Goal: Communication & Community: Answer question/provide support

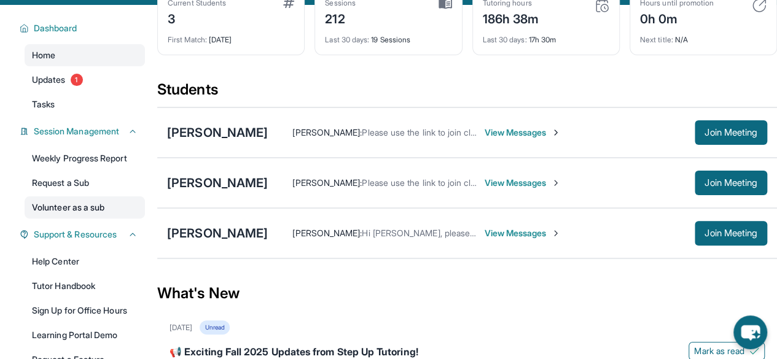
scroll to position [109, 0]
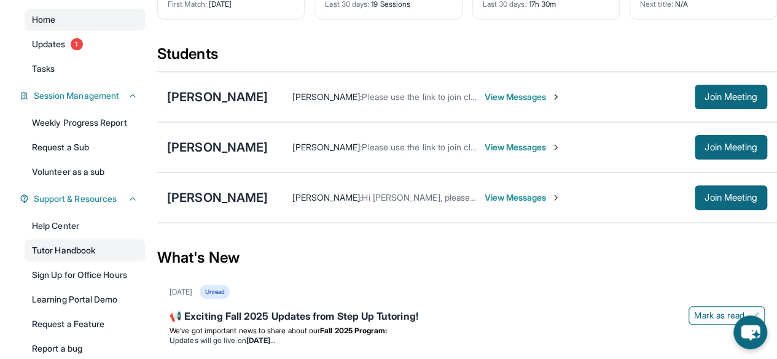
click at [74, 246] on link "Tutor Handbook" at bounding box center [85, 250] width 120 height 22
click at [744, 197] on span "Join Meeting" at bounding box center [730, 197] width 53 height 7
click at [516, 197] on span "View Messages" at bounding box center [522, 198] width 77 height 12
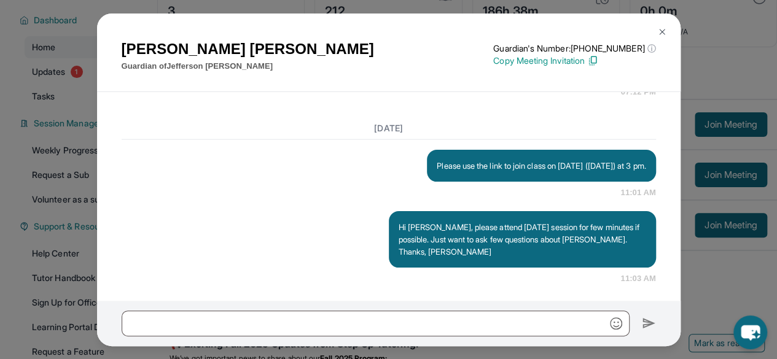
scroll to position [1491, 0]
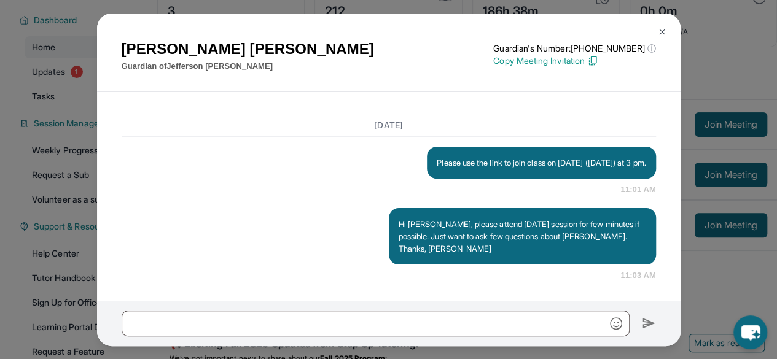
click at [661, 31] on img at bounding box center [662, 32] width 10 height 10
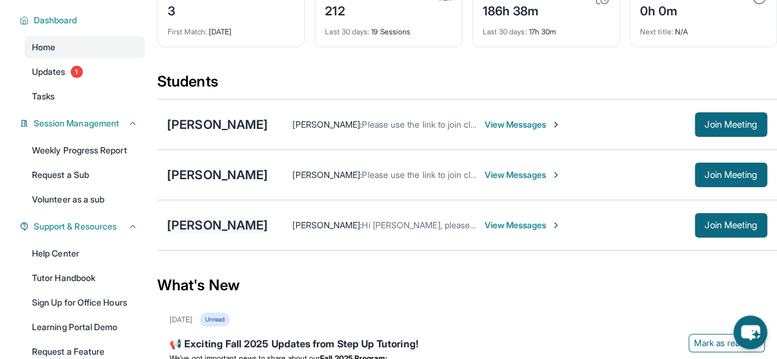
drag, startPoint x: 236, startPoint y: 228, endPoint x: 216, endPoint y: 220, distance: 21.6
click at [216, 220] on div "[PERSON_NAME]" at bounding box center [217, 225] width 101 height 17
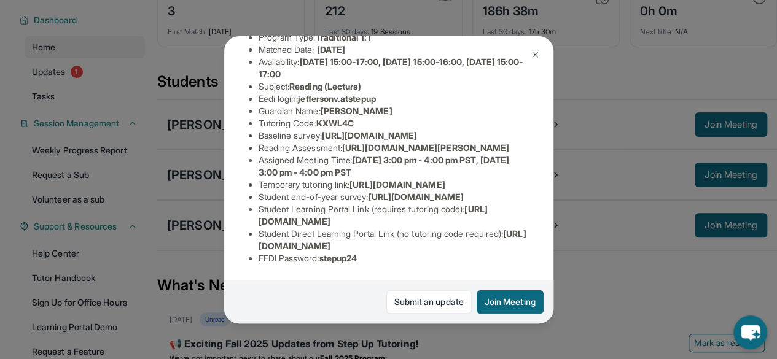
scroll to position [233, 446]
drag, startPoint x: 258, startPoint y: 79, endPoint x: 596, endPoint y: 98, distance: 338.2
click at [596, 98] on div "[PERSON_NAME] Guardian: [PERSON_NAME] Student Information [URL][DOMAIN_NAME] Pr…" at bounding box center [388, 179] width 777 height 359
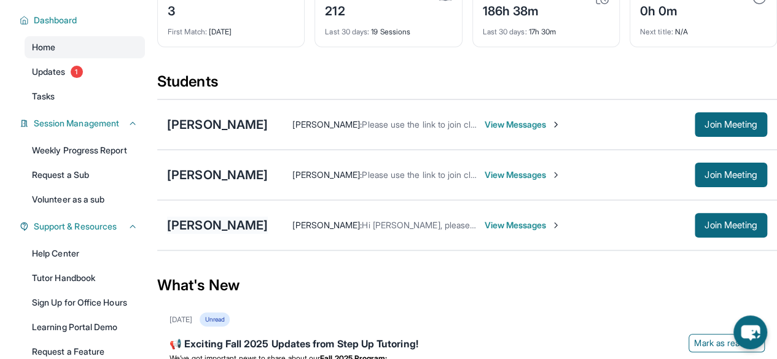
click at [243, 220] on div "[PERSON_NAME]" at bounding box center [217, 225] width 101 height 17
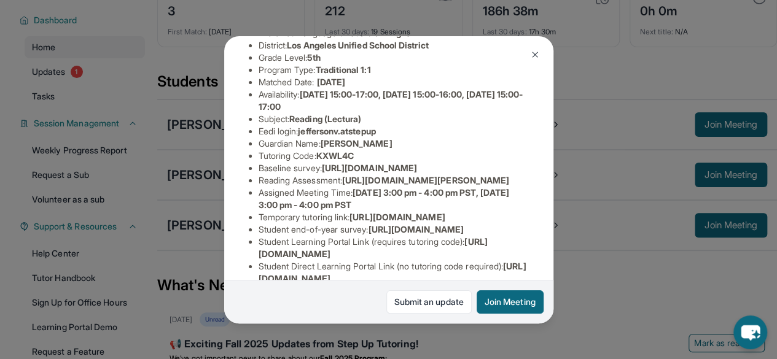
scroll to position [123, 412]
drag, startPoint x: 258, startPoint y: 192, endPoint x: 484, endPoint y: 211, distance: 227.3
click at [417, 173] on span "[URL][DOMAIN_NAME]" at bounding box center [369, 168] width 95 height 10
copy span "[URL][DOMAIN_NAME]"
